Goal: Check status

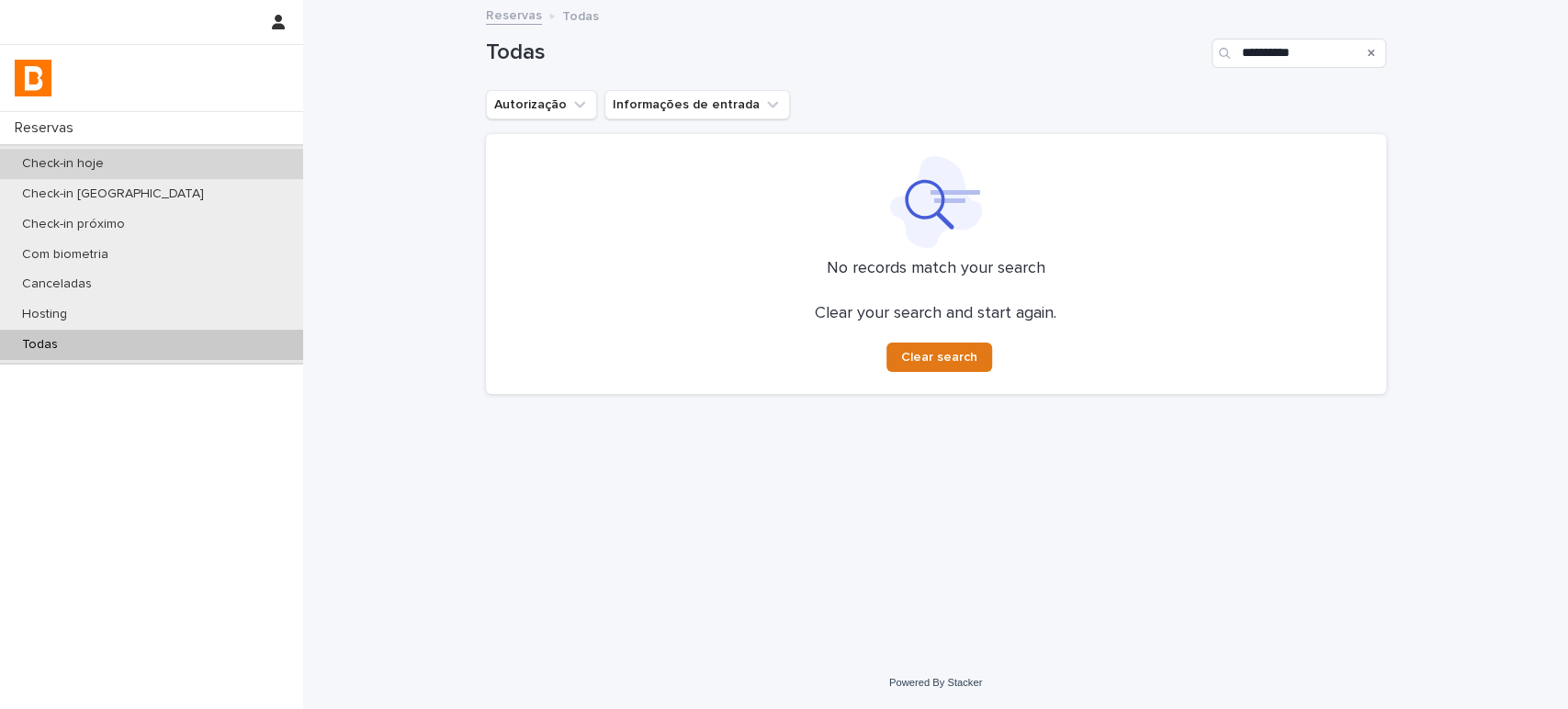
click at [198, 160] on div "Check-in hoje" at bounding box center [151, 164] width 303 height 31
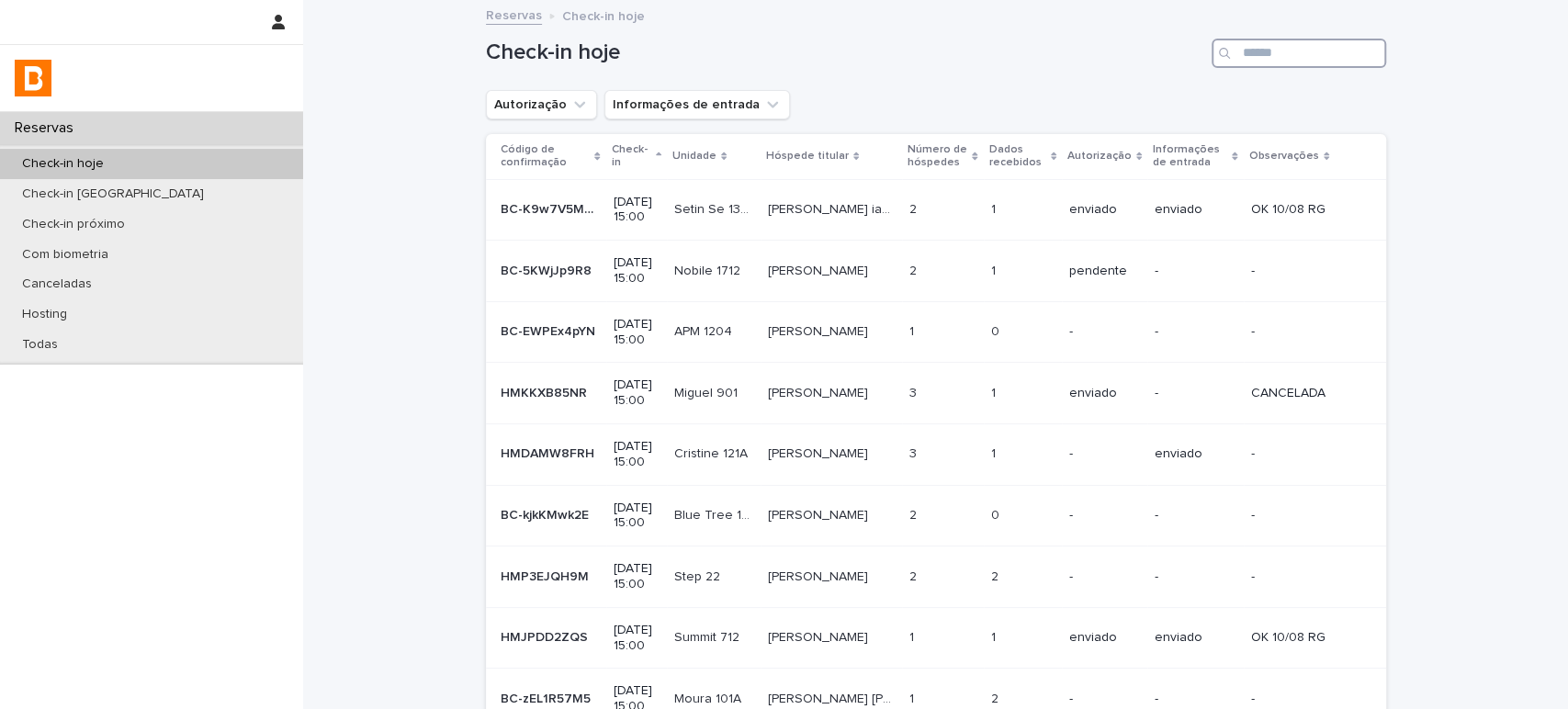
click at [1323, 46] on input "Search" at bounding box center [1299, 53] width 174 height 30
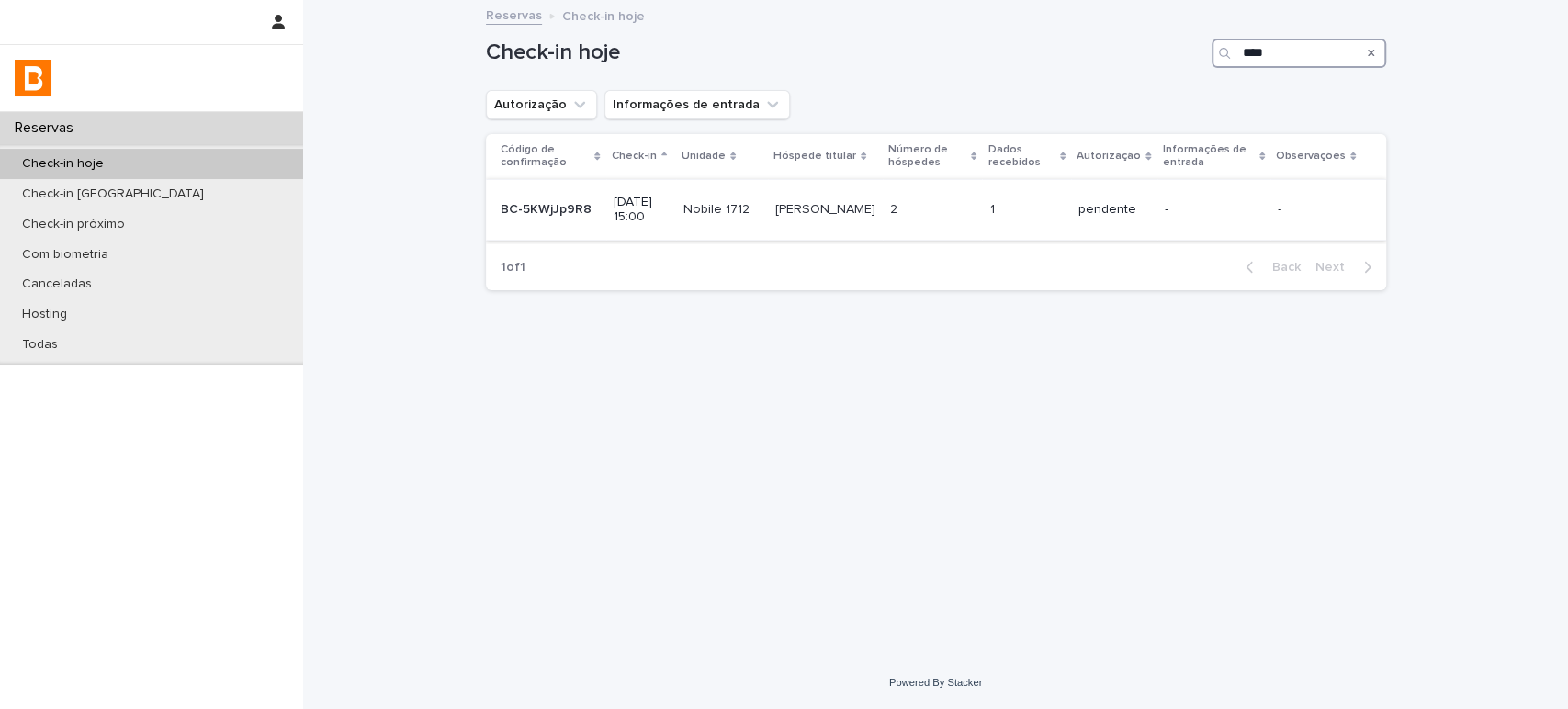
type input "****"
click at [1137, 221] on div "pendente" at bounding box center [1114, 210] width 71 height 31
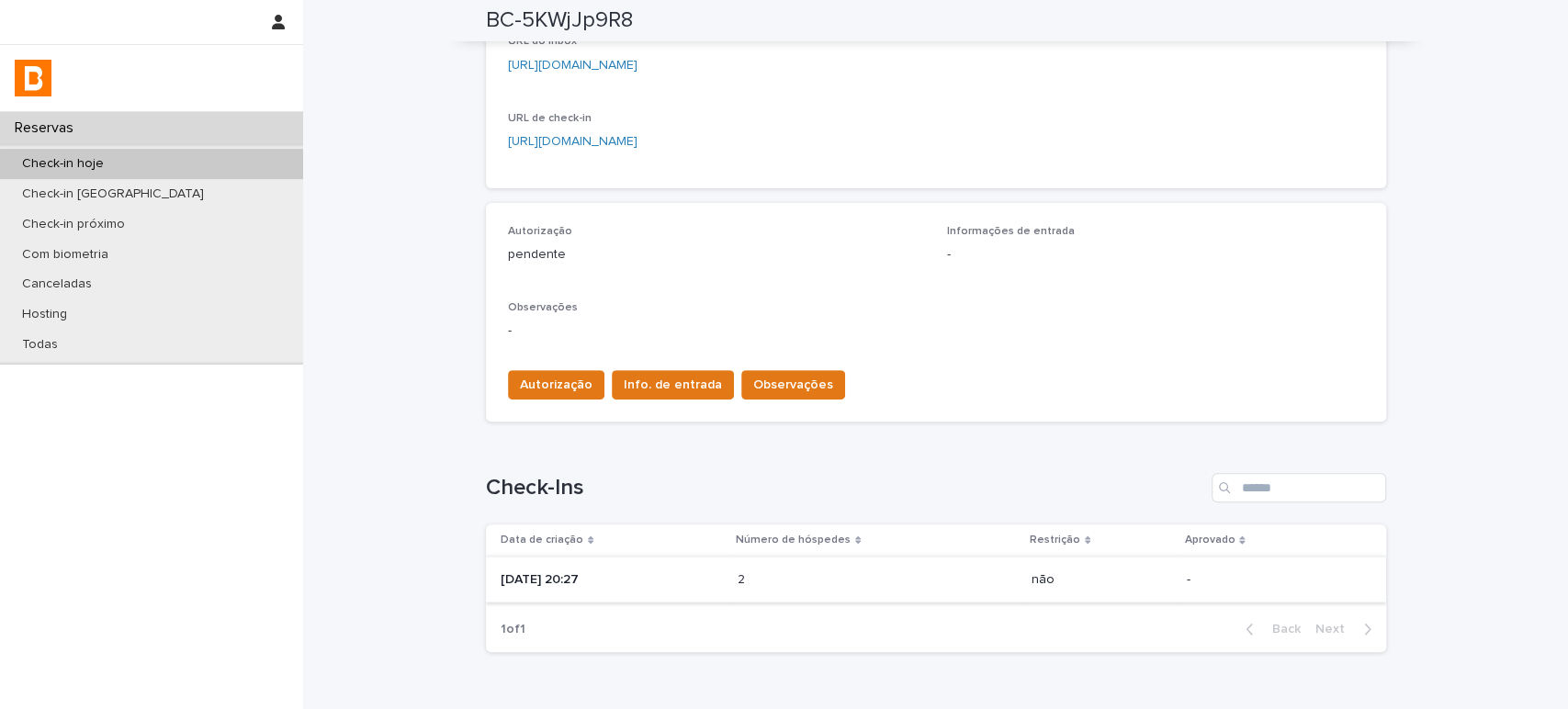
scroll to position [401, 0]
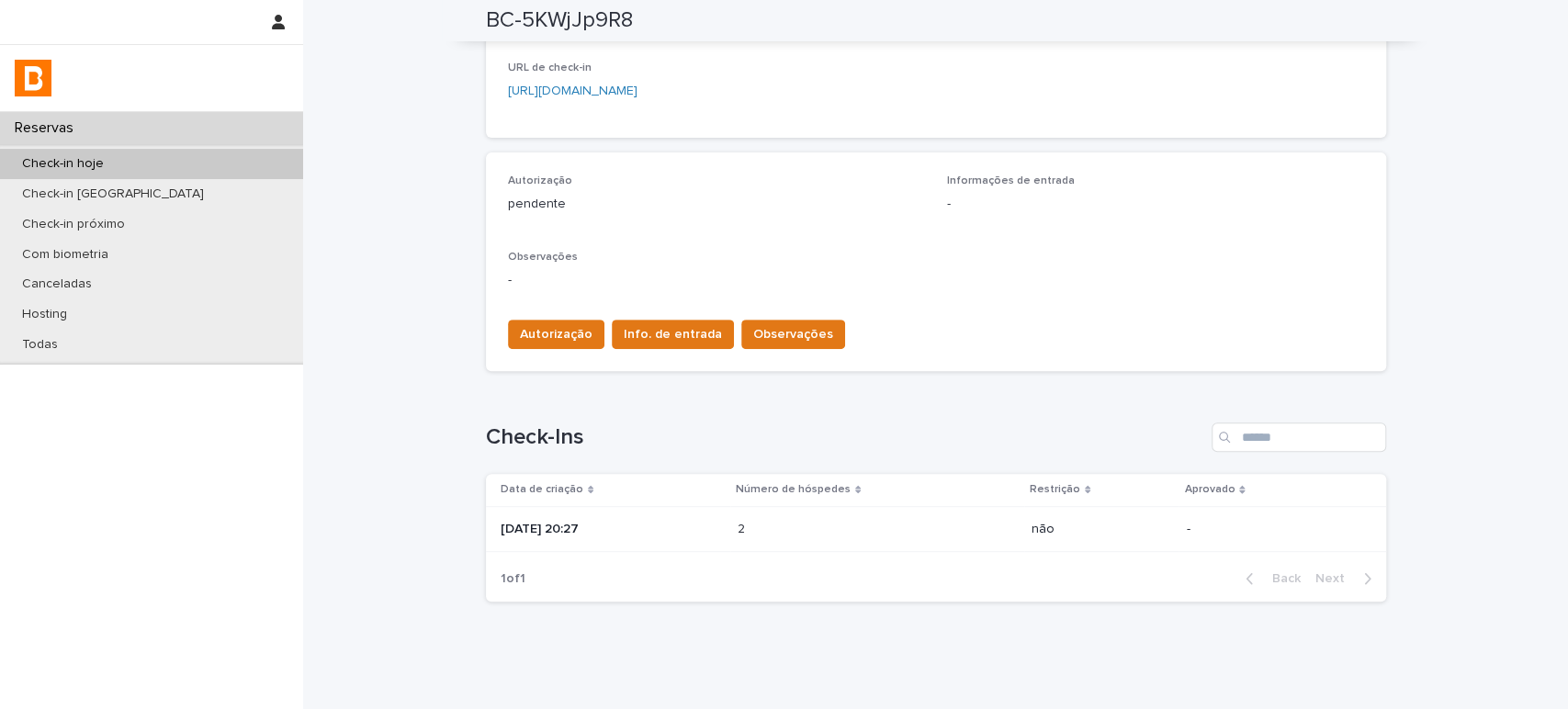
click at [909, 536] on div "2 2" at bounding box center [878, 529] width 280 height 31
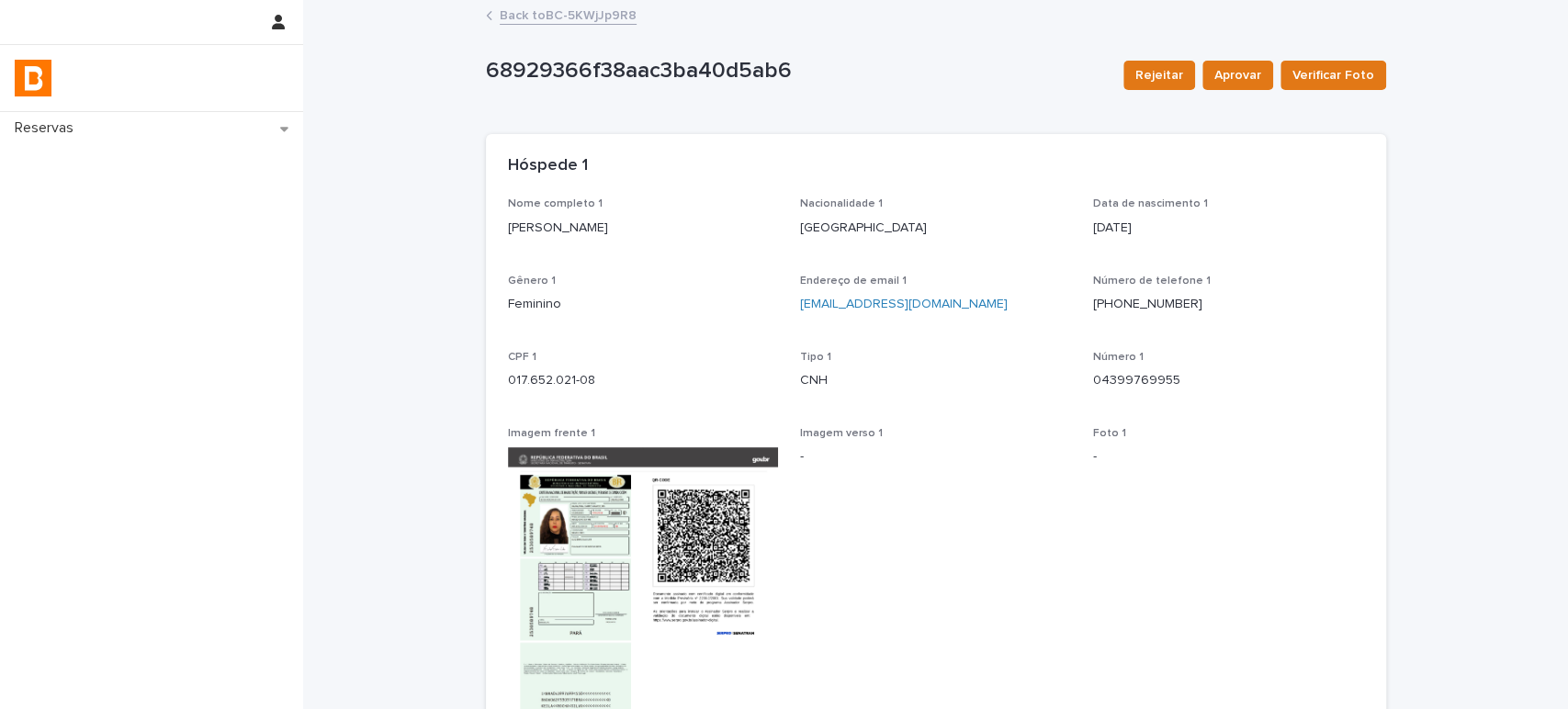
drag, startPoint x: 650, startPoint y: 234, endPoint x: 389, endPoint y: 233, distance: 261.0
drag, startPoint x: 645, startPoint y: 372, endPoint x: 809, endPoint y: 109, distance: 309.9
click at [486, 370] on div "Nome completo 1 [PERSON_NAME] Gelain Nacionalidade 1 [DEMOGRAPHIC_DATA] Data de…" at bounding box center [936, 570] width 900 height 745
copy p "017.652.021-08"
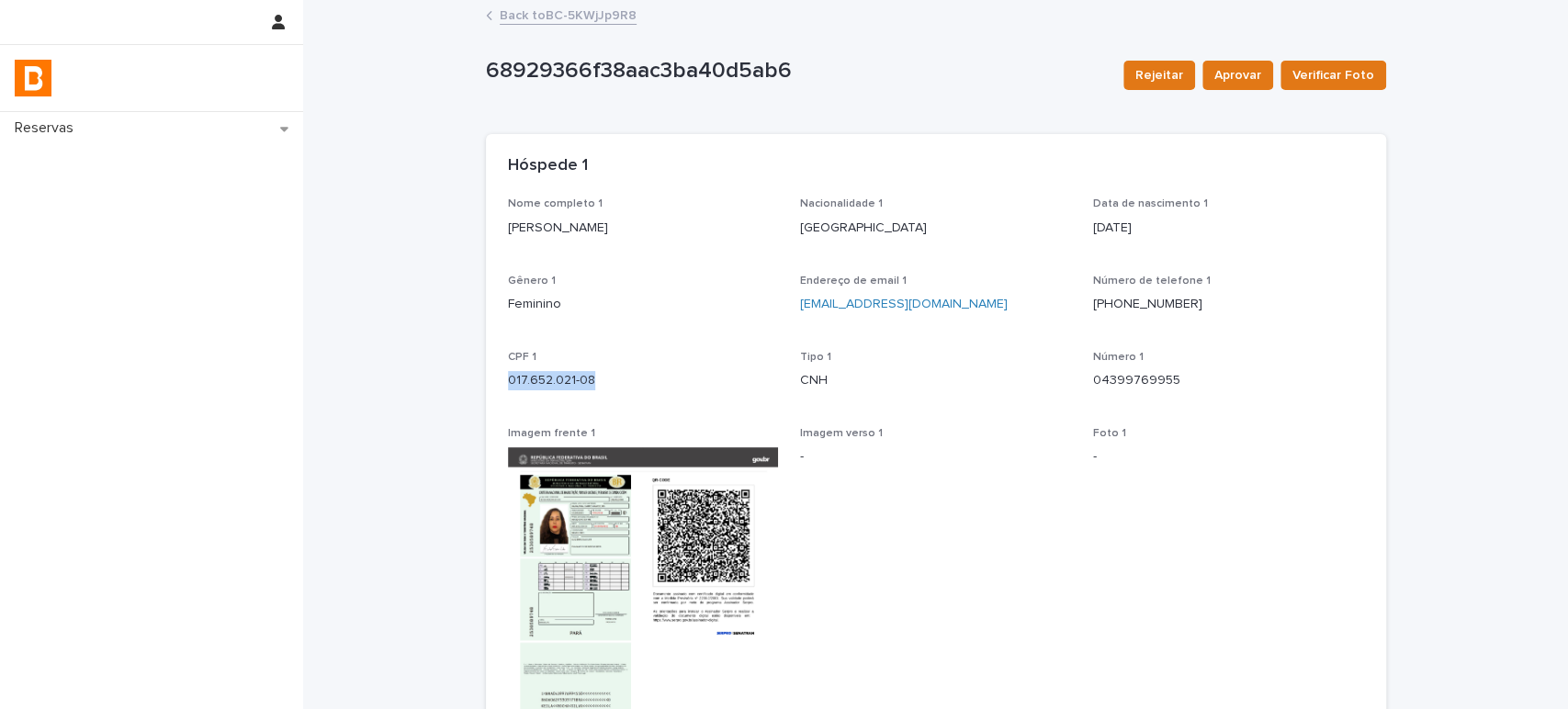
scroll to position [510, 0]
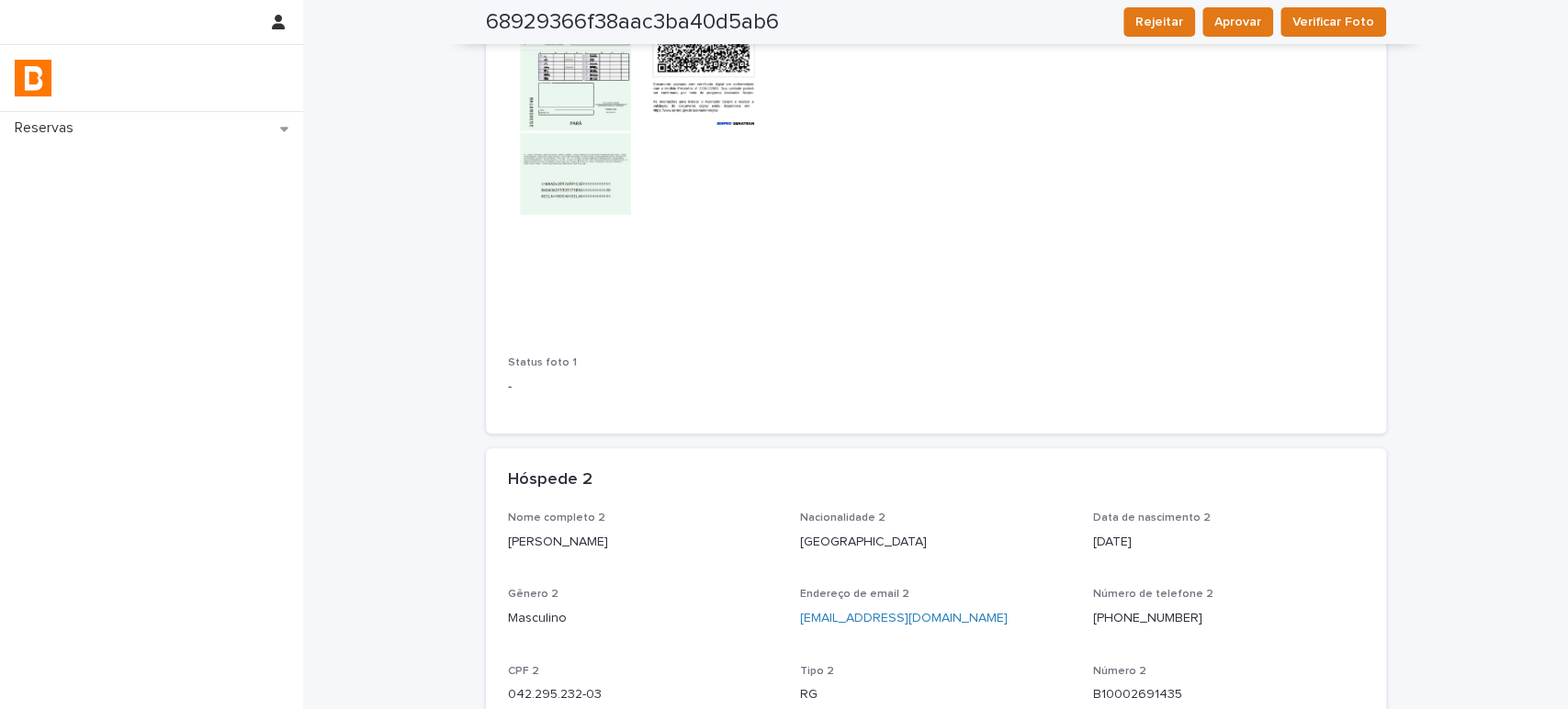
drag, startPoint x: 650, startPoint y: 538, endPoint x: 501, endPoint y: 529, distance: 149.3
click at [477, 532] on div "Loading... Saving… Loading... Saving… 68929366f38aac3ba40d5ab6 Rejeitar Aprovar…" at bounding box center [936, 337] width 919 height 1691
copy p "[PERSON_NAME]"
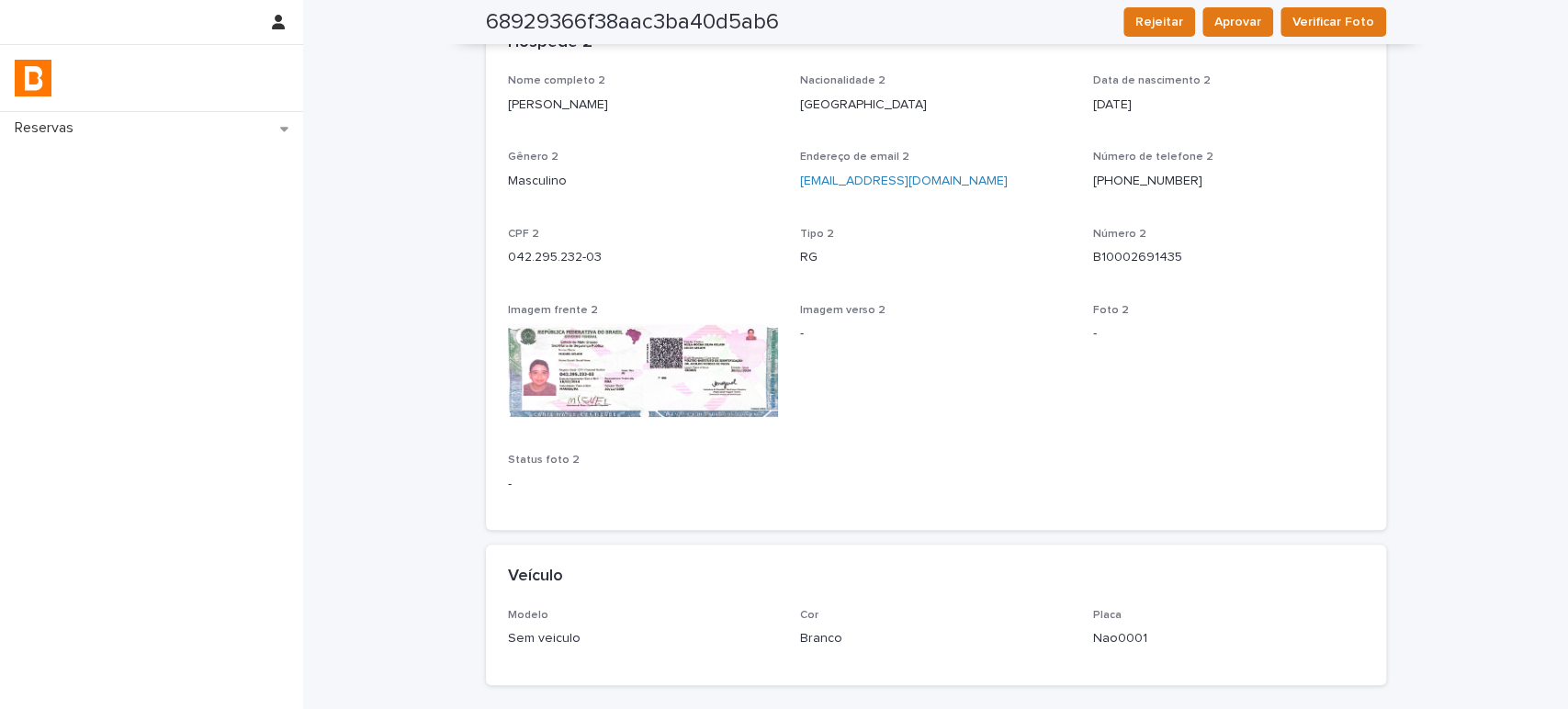
scroll to position [1020, 0]
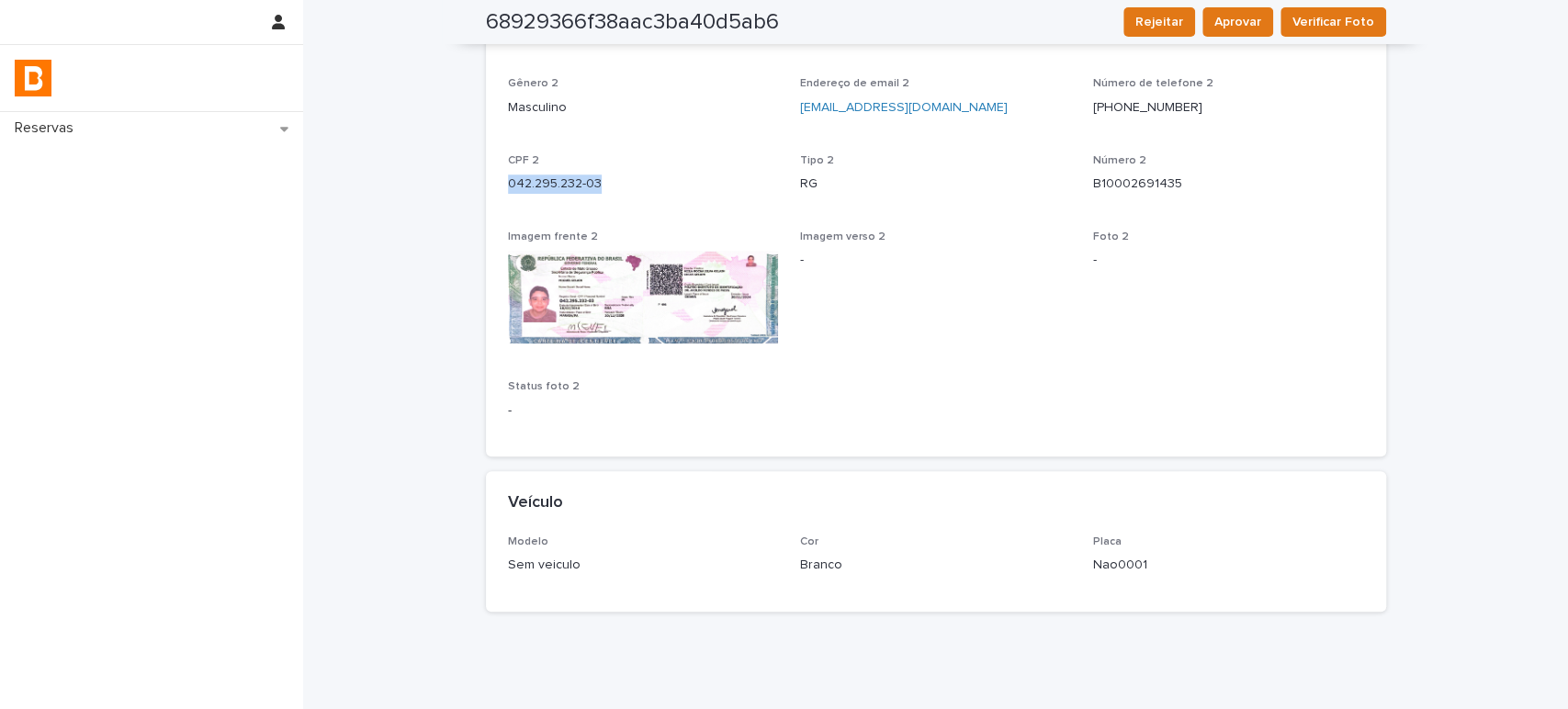
drag, startPoint x: 625, startPoint y: 185, endPoint x: 948, endPoint y: 34, distance: 356.6
click at [486, 183] on div "Nome completo 2 [PERSON_NAME] Nacionalidade 2 [DEMOGRAPHIC_DATA] Data de nascim…" at bounding box center [936, 228] width 900 height 456
copy p "042.295.232-03"
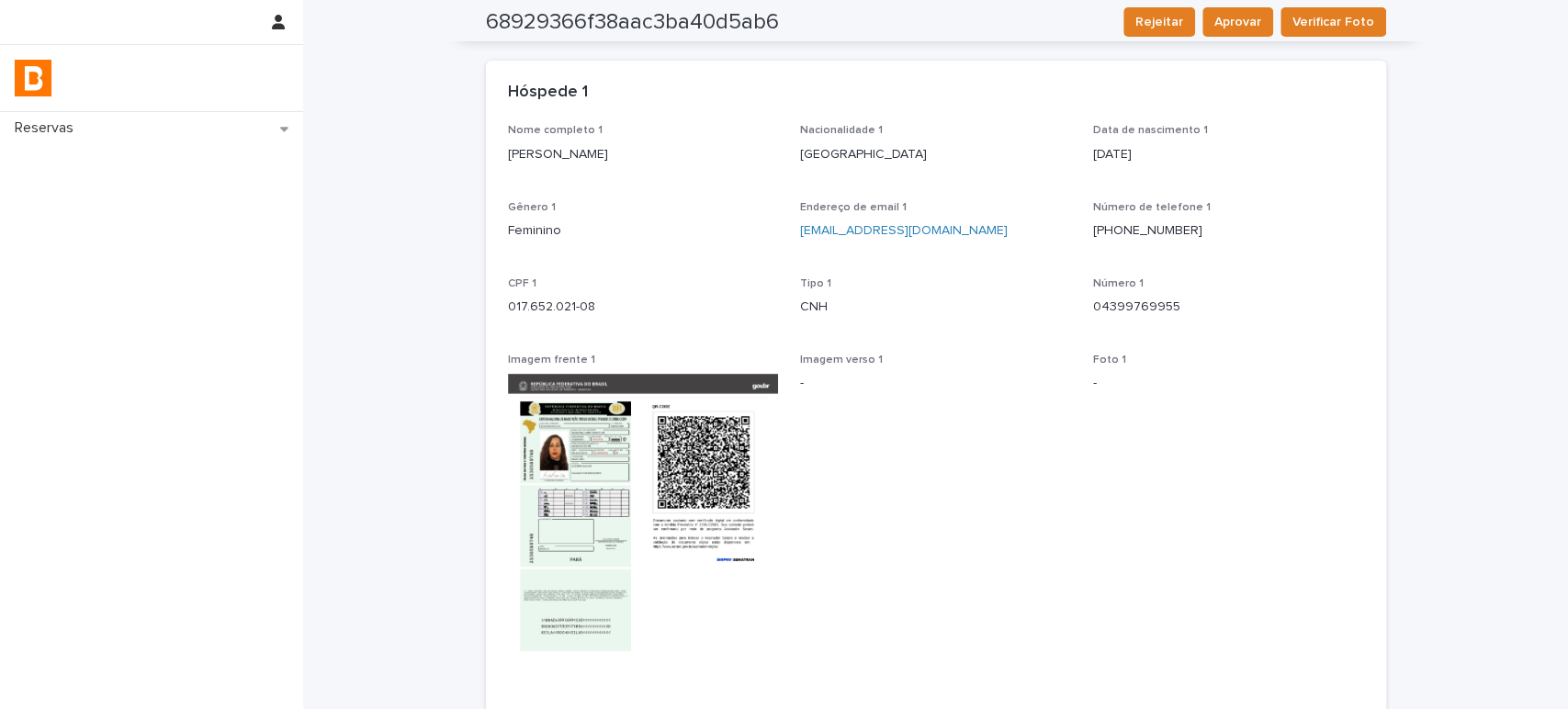
scroll to position [0, 0]
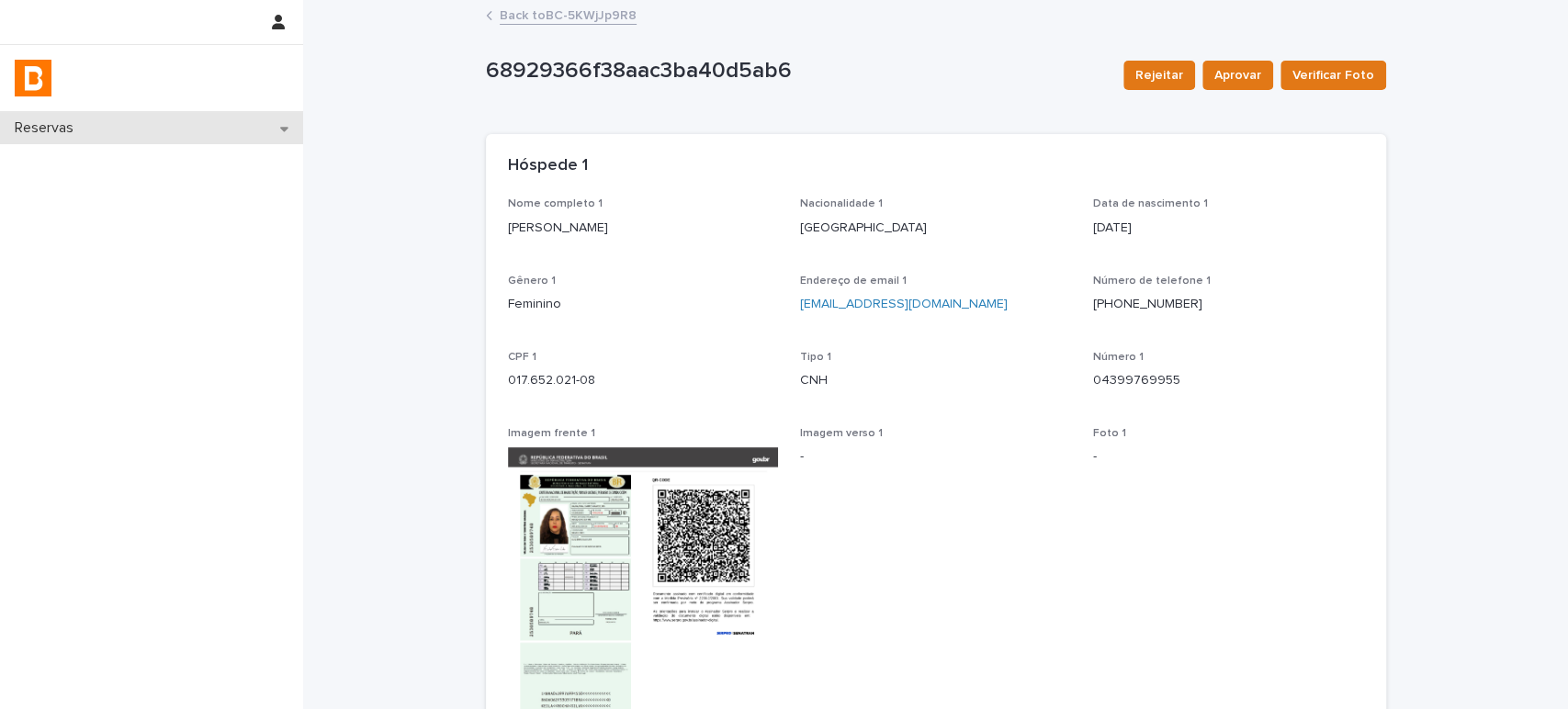
click at [102, 129] on div "Reservas" at bounding box center [151, 128] width 303 height 33
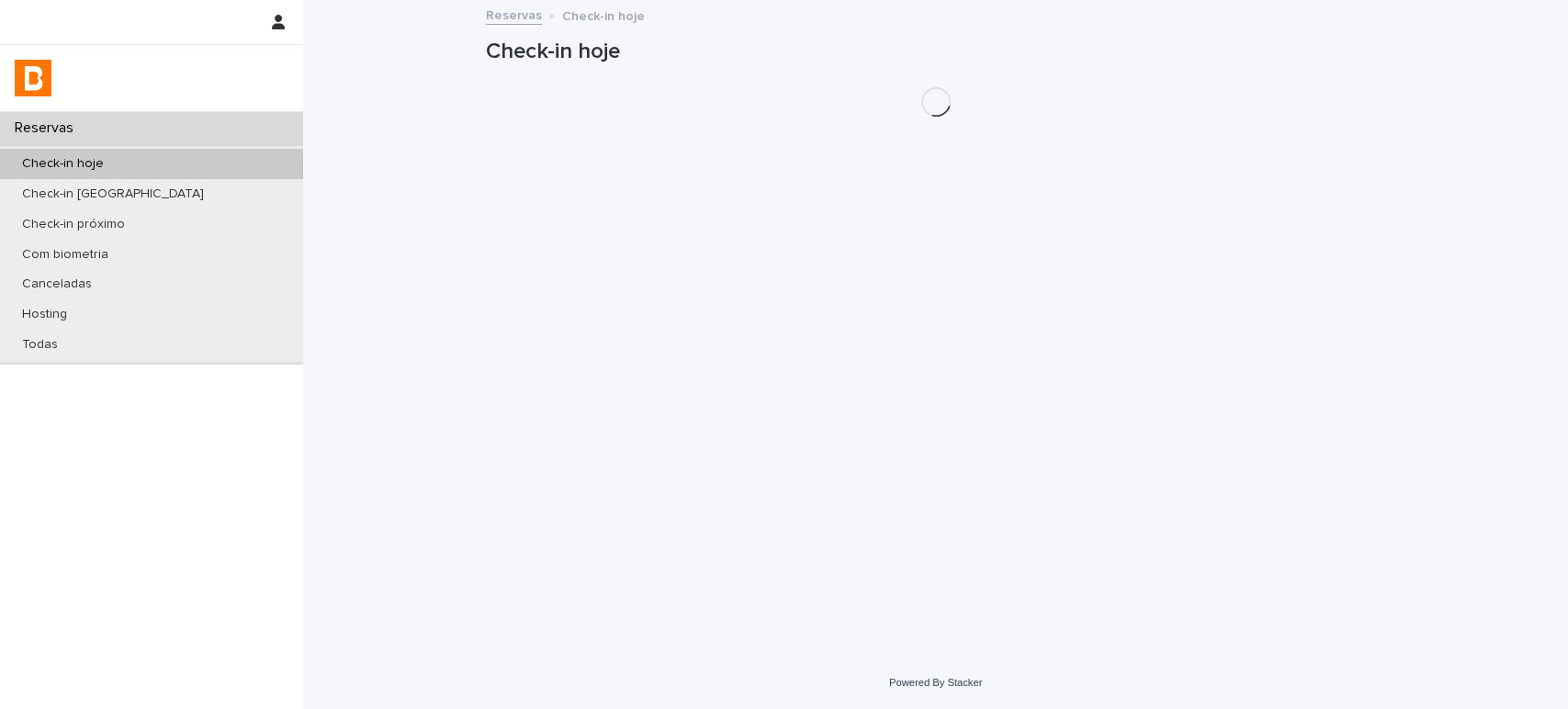
click at [98, 157] on p "Check-in hoje" at bounding box center [62, 164] width 111 height 16
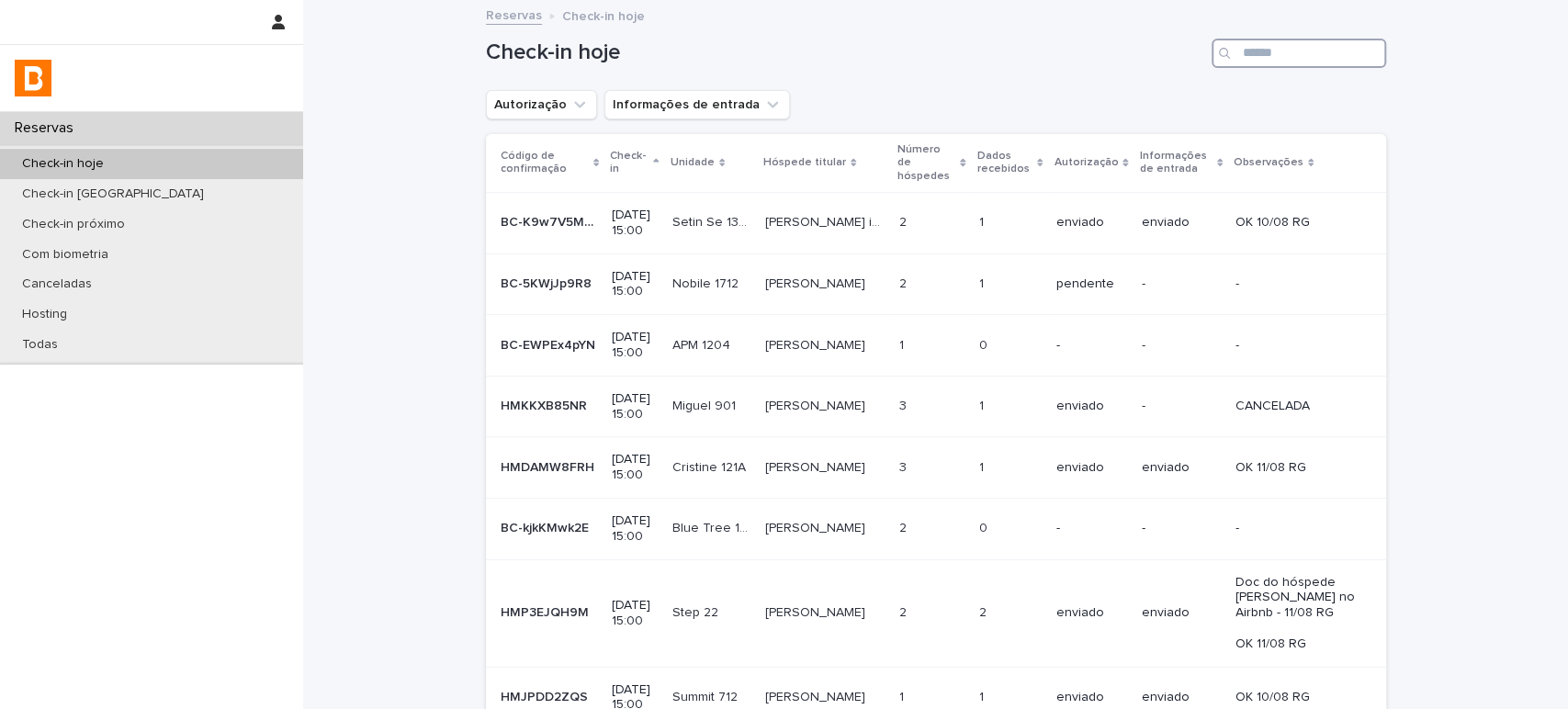
click at [1257, 49] on input "Search" at bounding box center [1299, 53] width 174 height 30
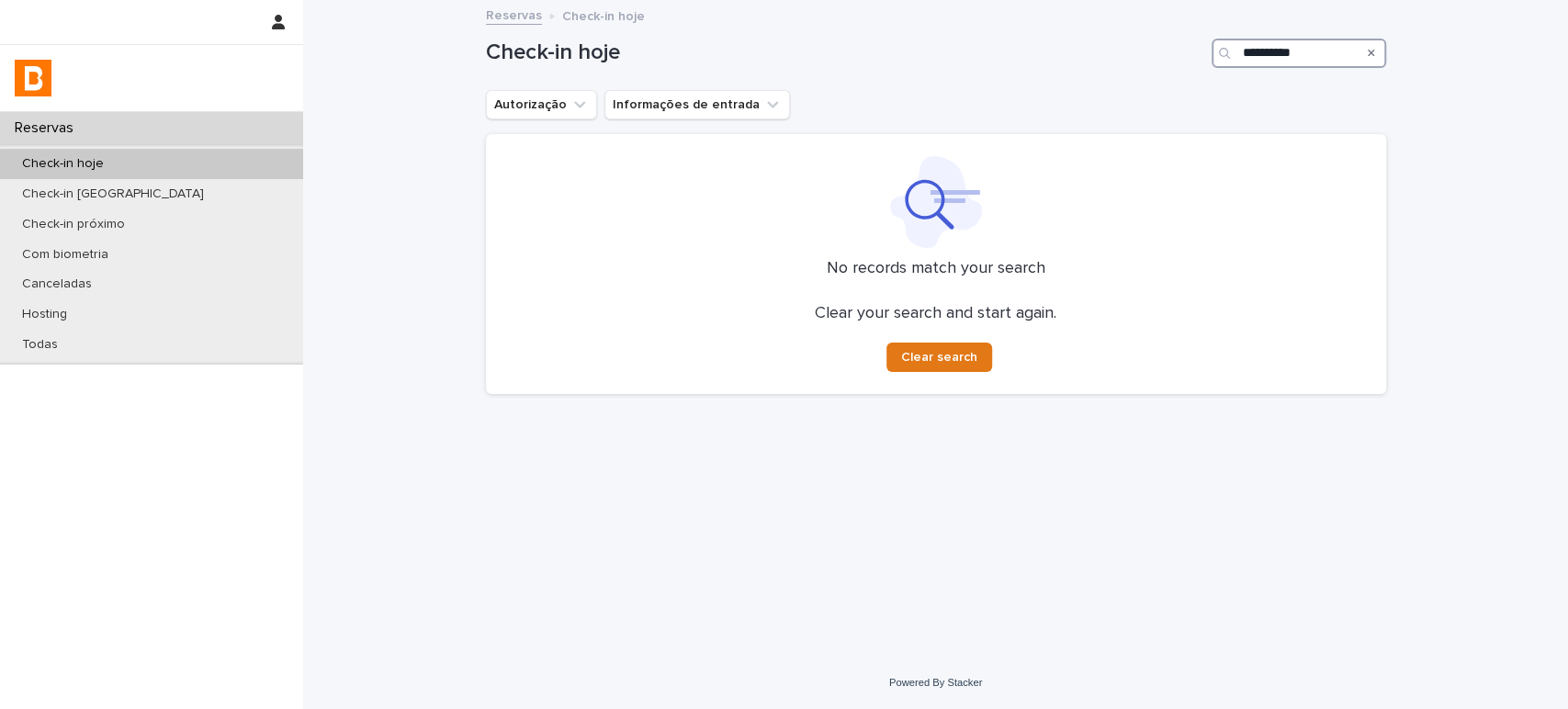
type input "**********"
click at [164, 167] on div "Check-in hoje" at bounding box center [151, 164] width 303 height 31
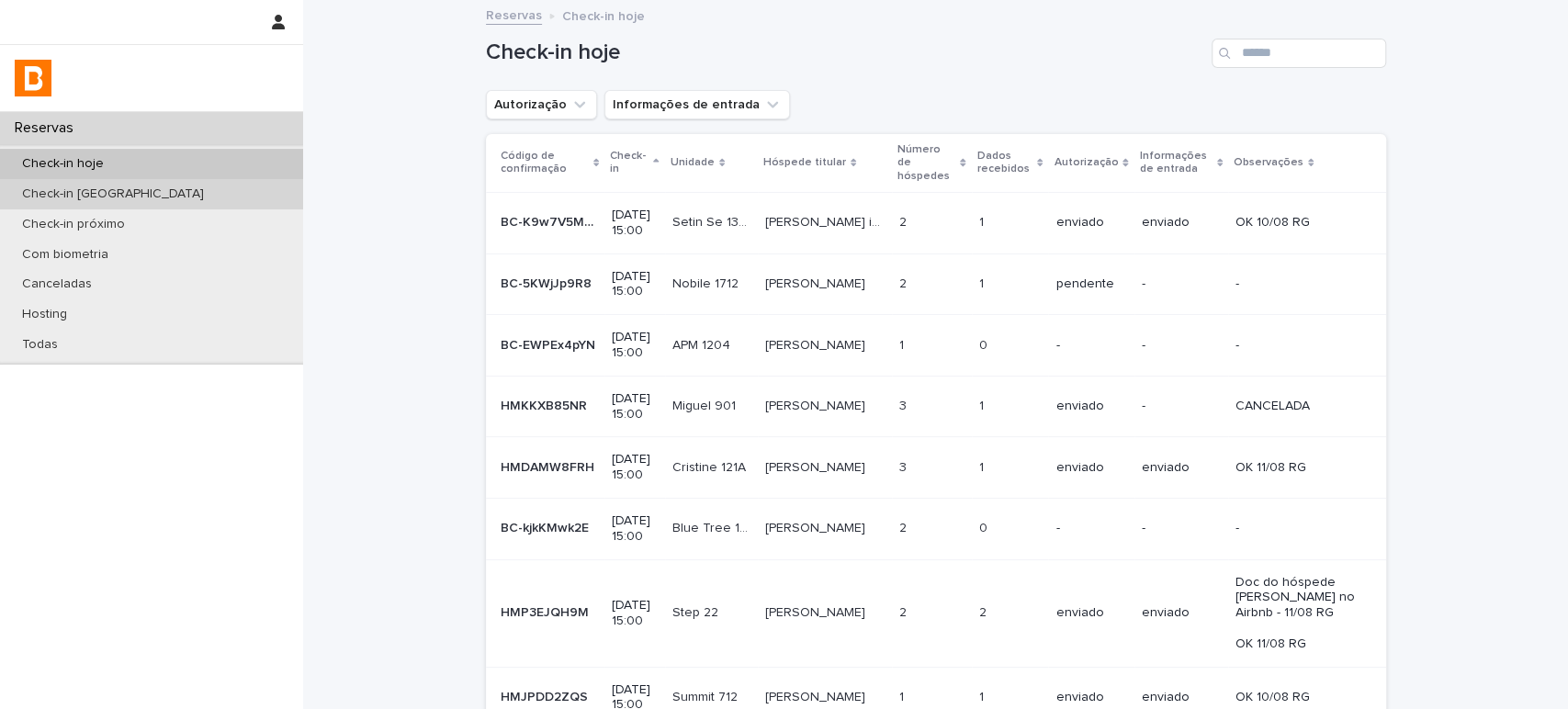
click at [157, 197] on div "Check-in [GEOGRAPHIC_DATA]" at bounding box center [151, 194] width 303 height 31
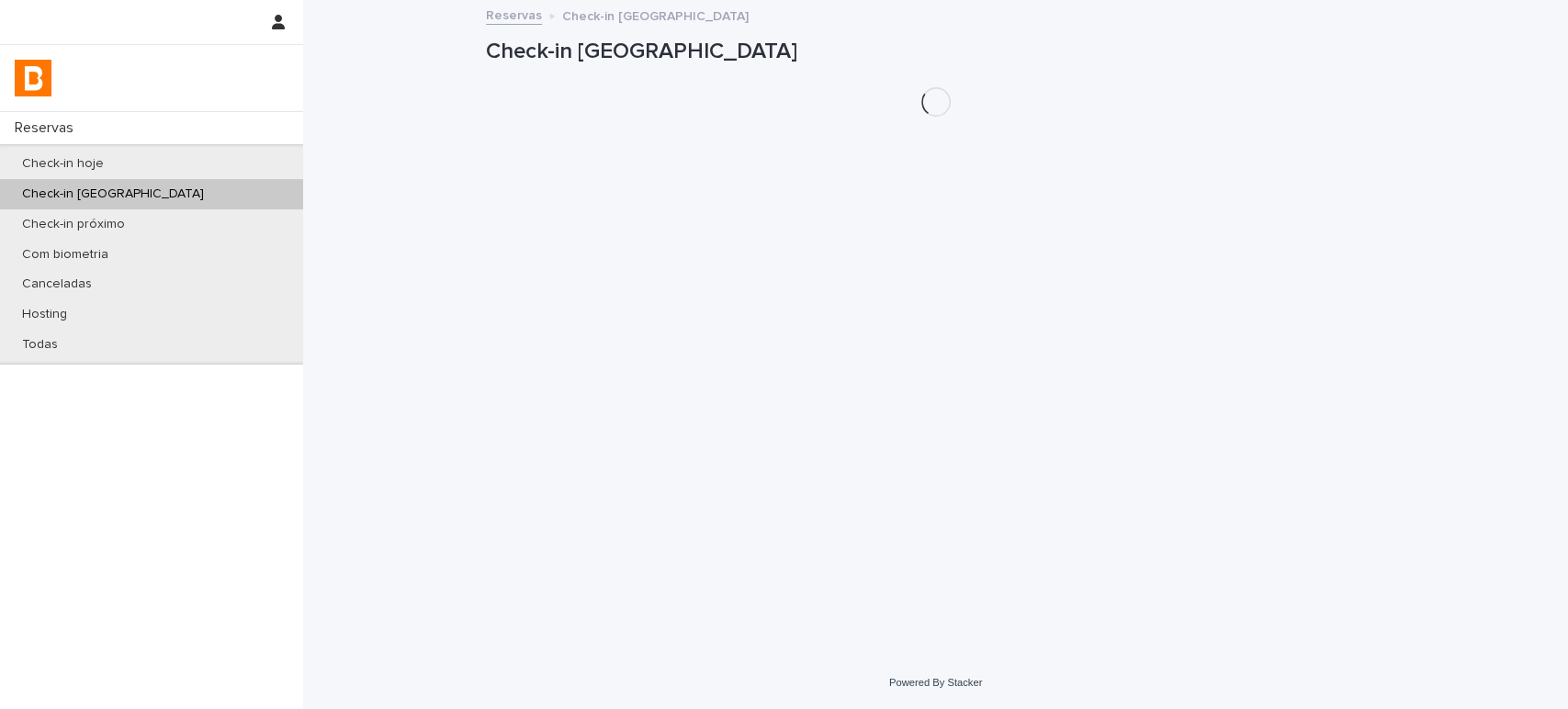
click at [164, 169] on div "Check-in hoje" at bounding box center [151, 164] width 303 height 31
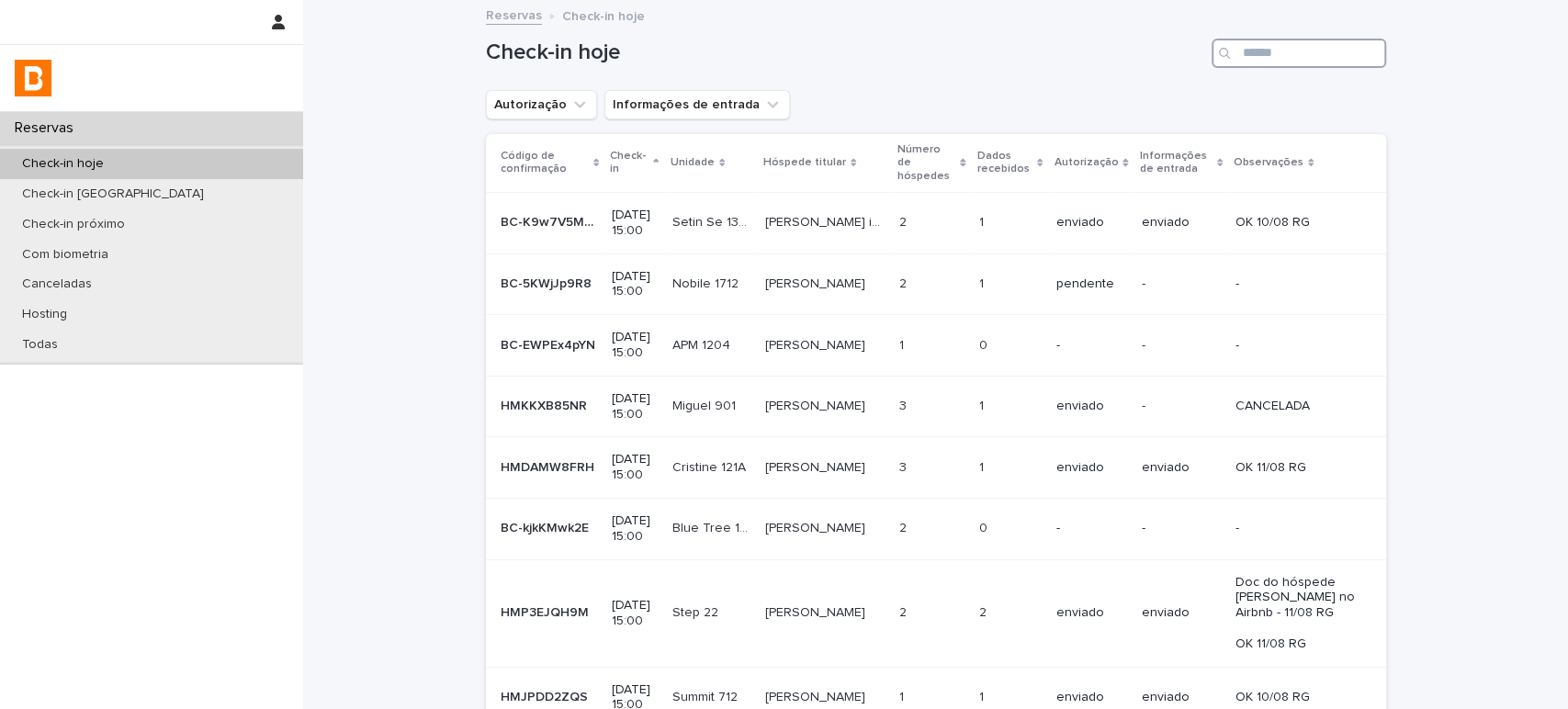
click at [1324, 63] on input "Search" at bounding box center [1299, 53] width 174 height 30
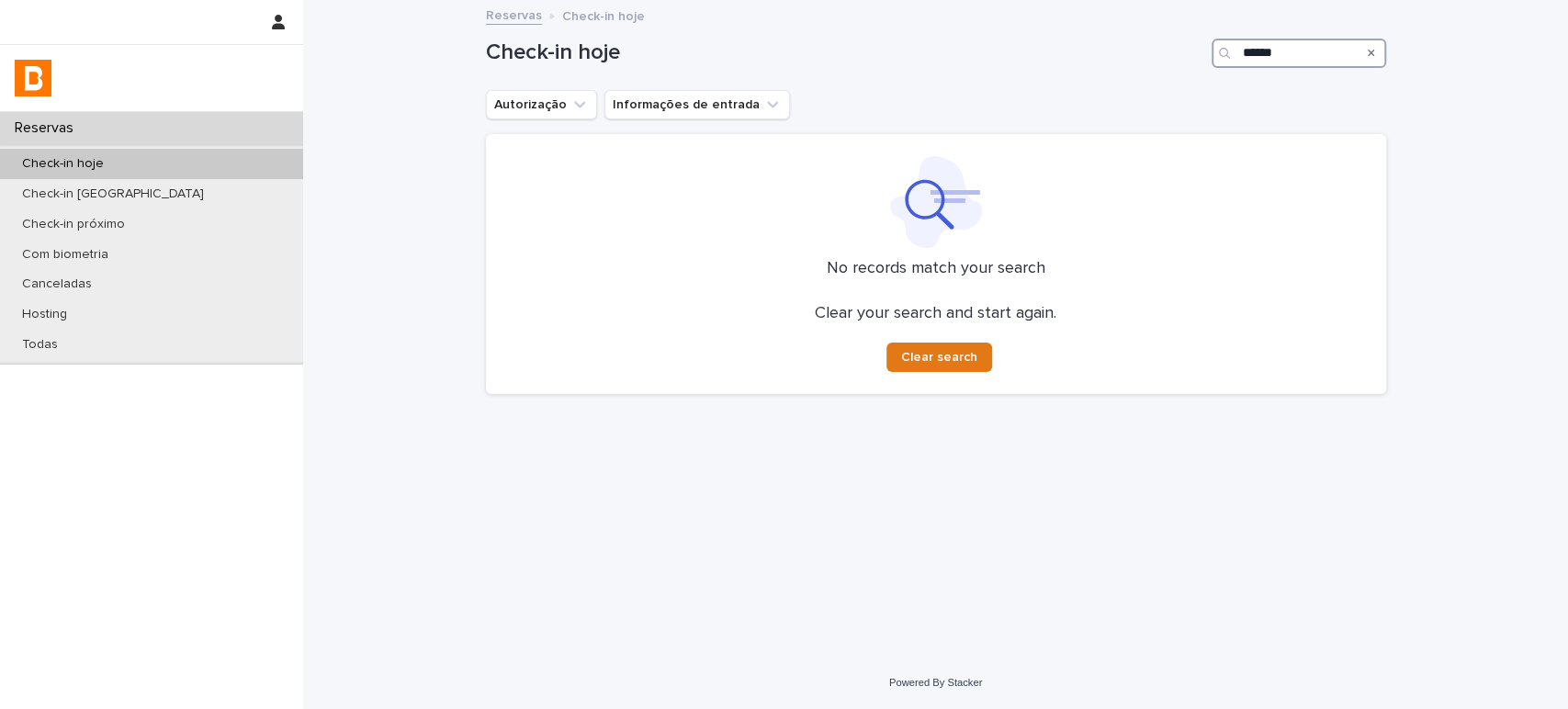
type input "******"
